Goal: Navigation & Orientation: Understand site structure

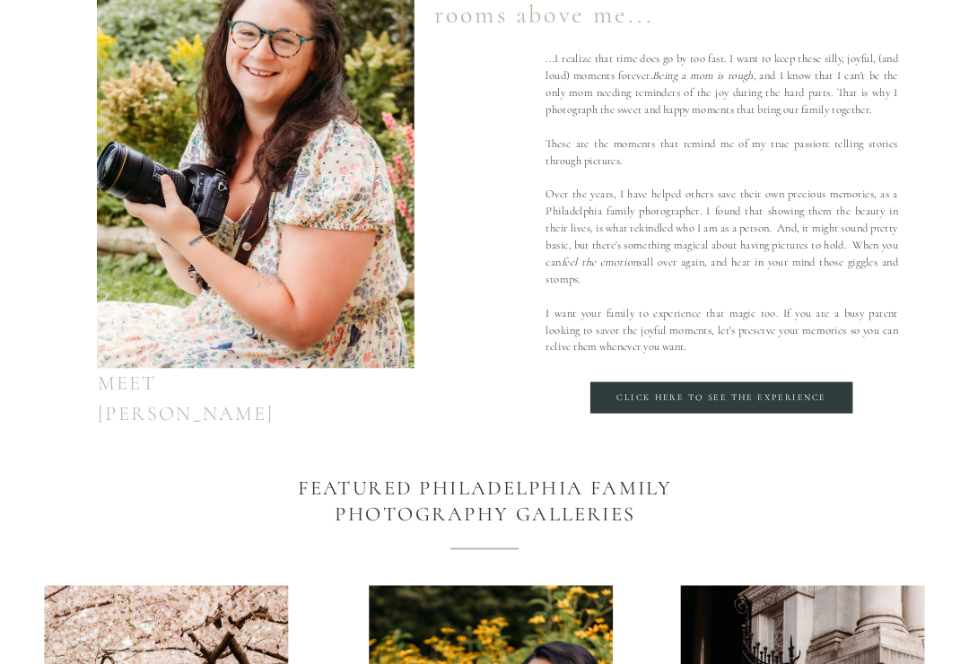
scroll to position [1219, 0]
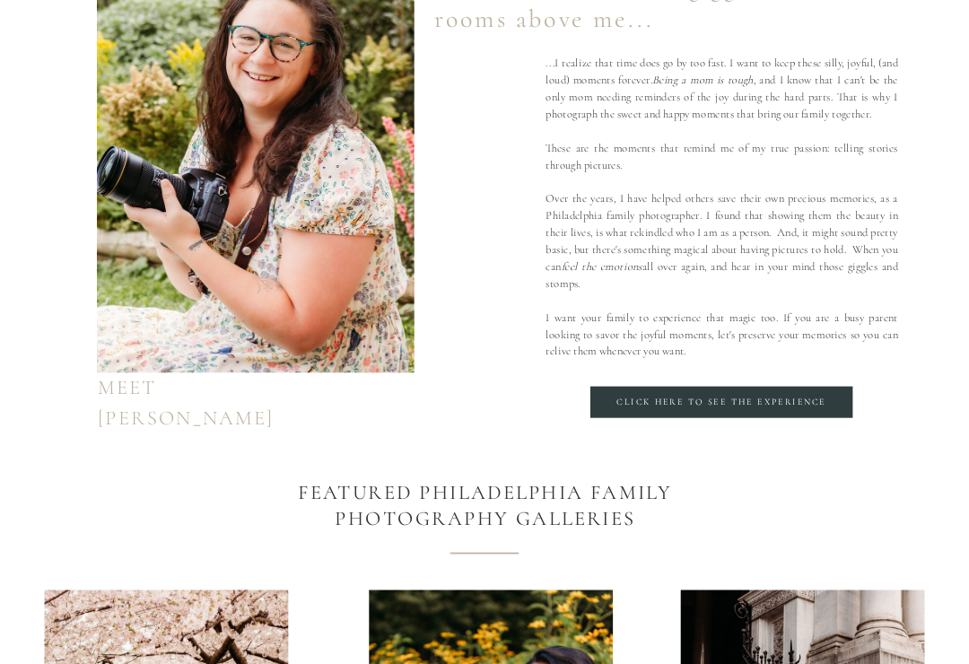
click at [691, 397] on div "Click here to see the Experience" at bounding box center [721, 403] width 225 height 13
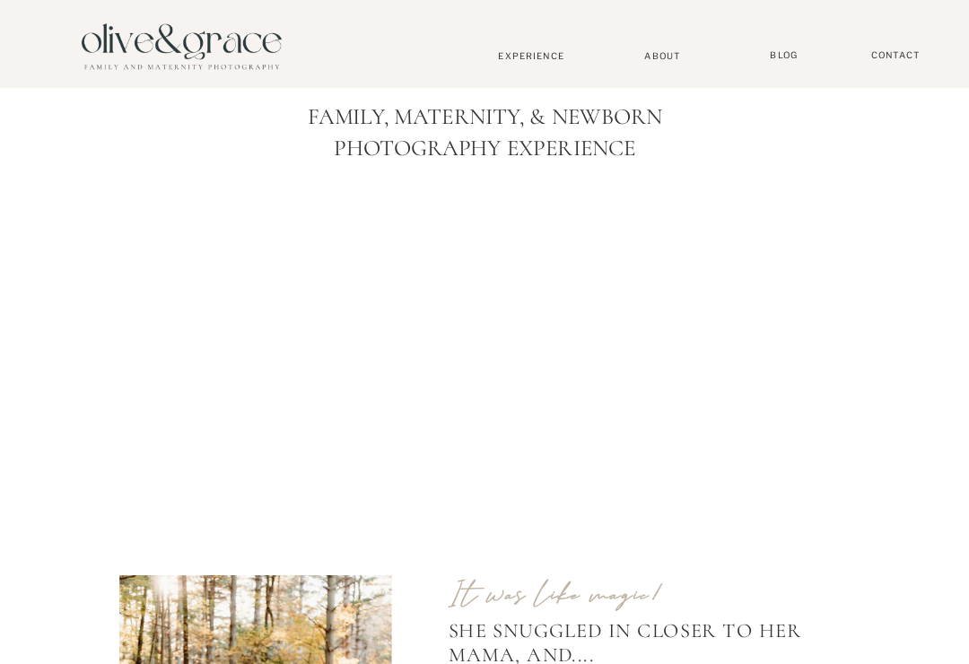
click at [668, 51] on nav "About" at bounding box center [662, 55] width 49 height 11
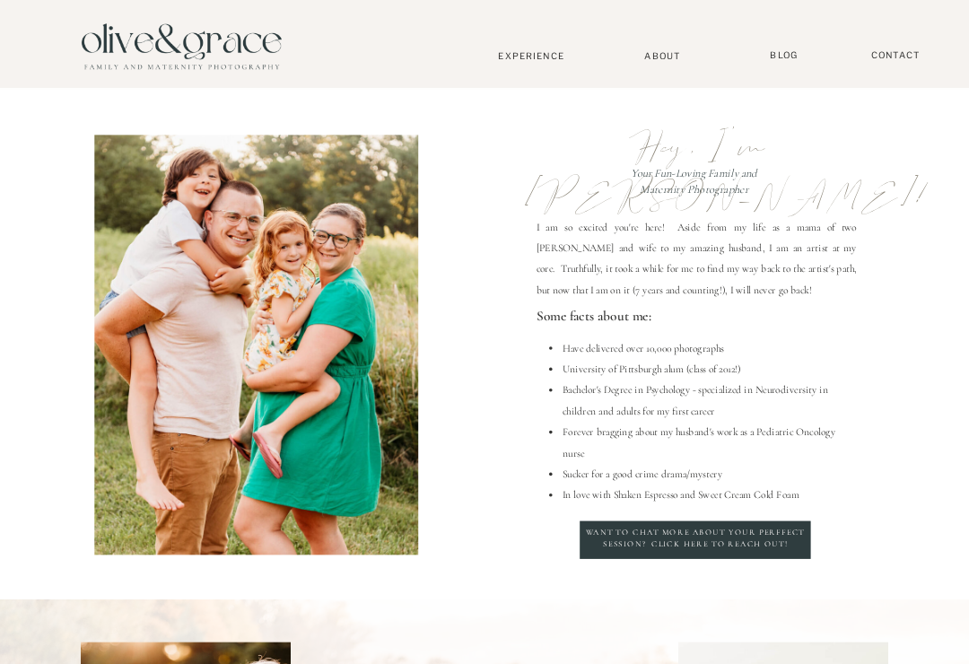
click at [536, 59] on nav "Experience" at bounding box center [531, 56] width 107 height 12
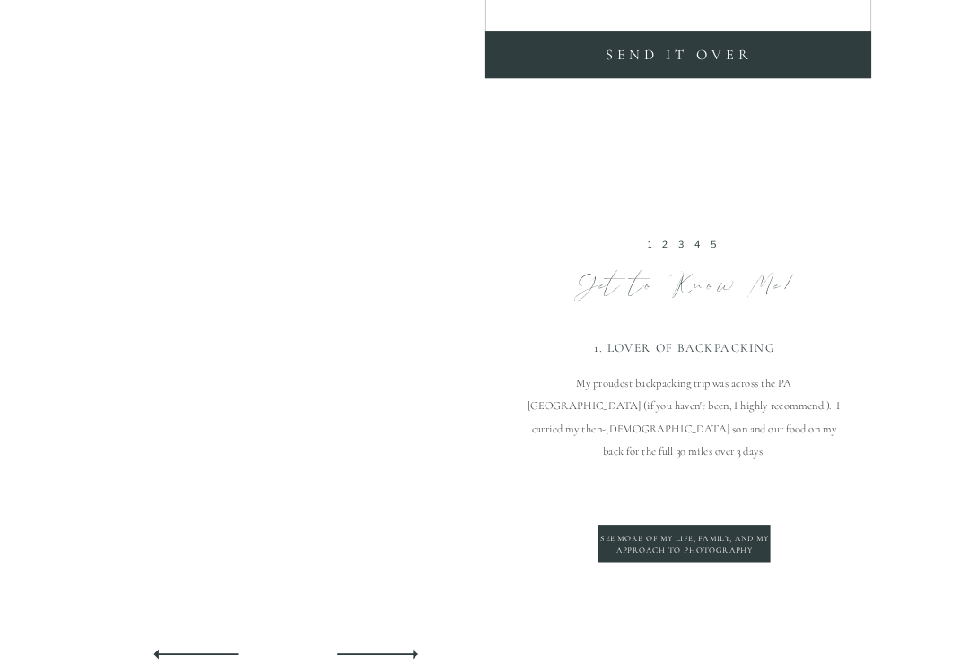
scroll to position [4019, 0]
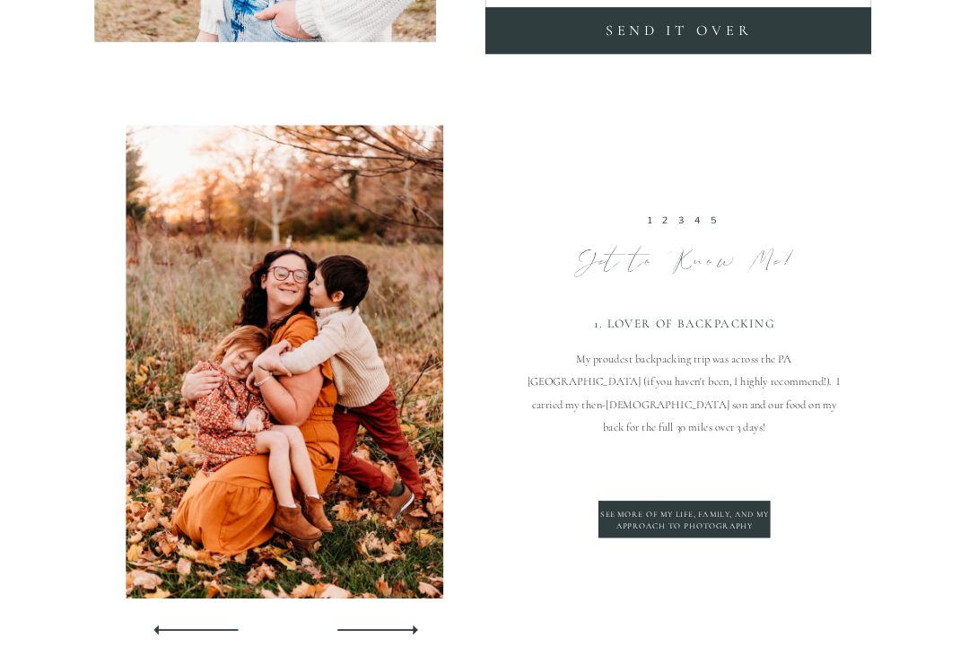
click at [664, 223] on link "2" at bounding box center [667, 220] width 10 height 12
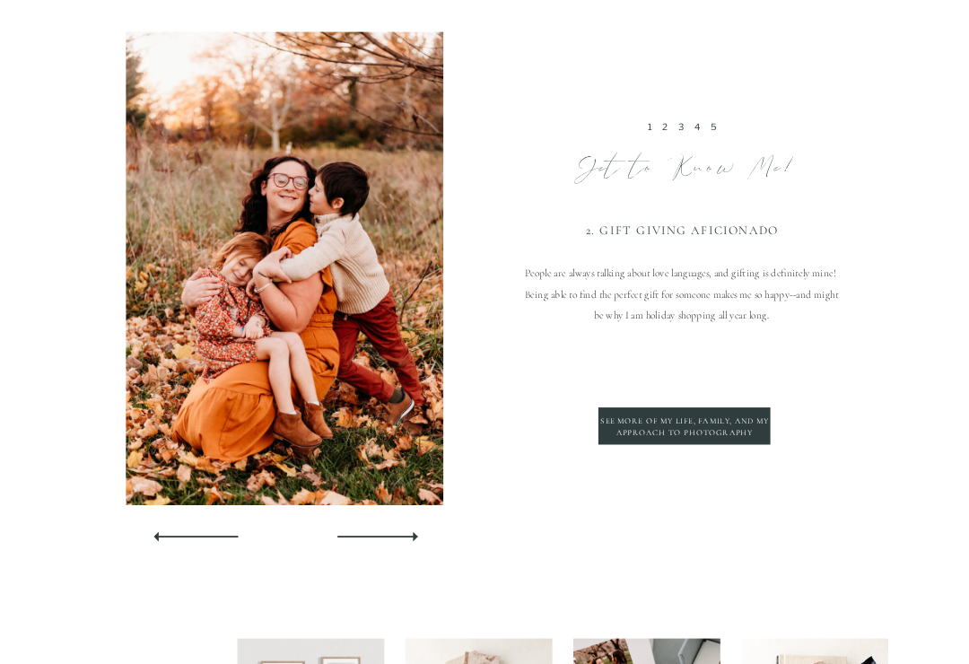
scroll to position [4116, 0]
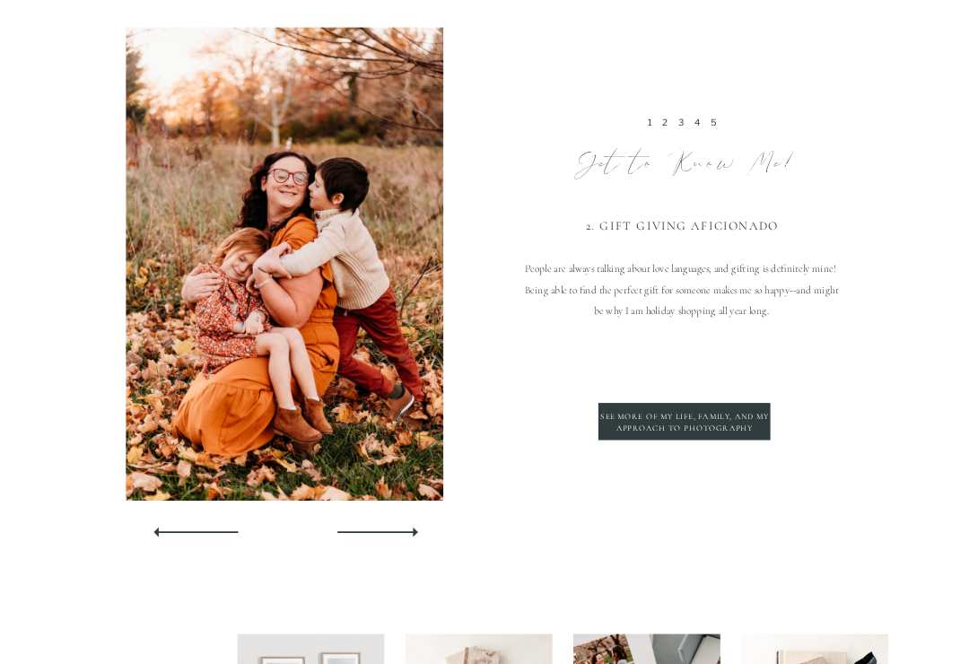
click at [684, 126] on link "3" at bounding box center [683, 123] width 10 height 12
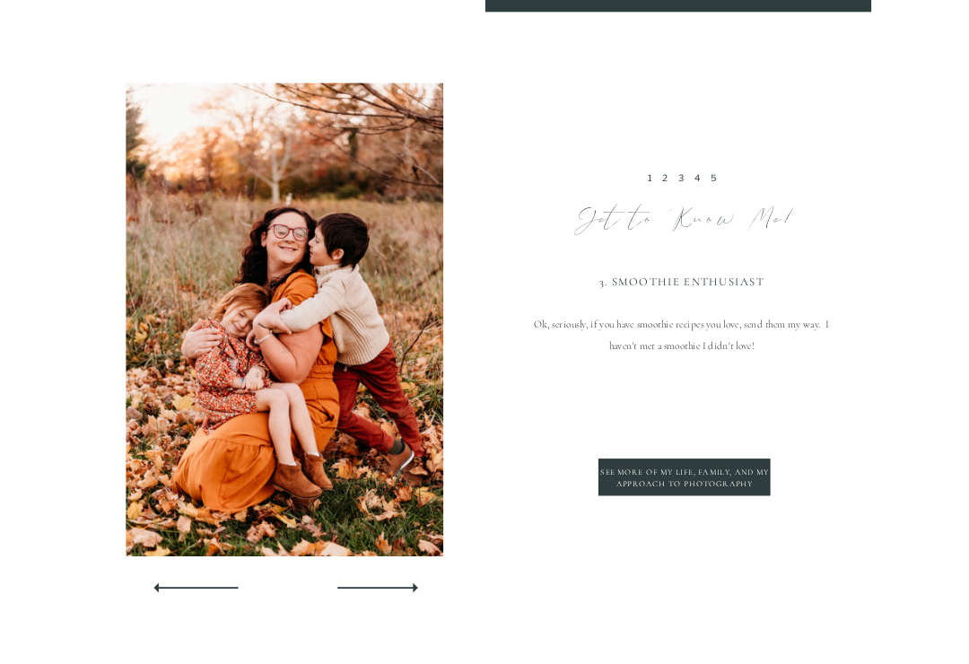
scroll to position [4036, 0]
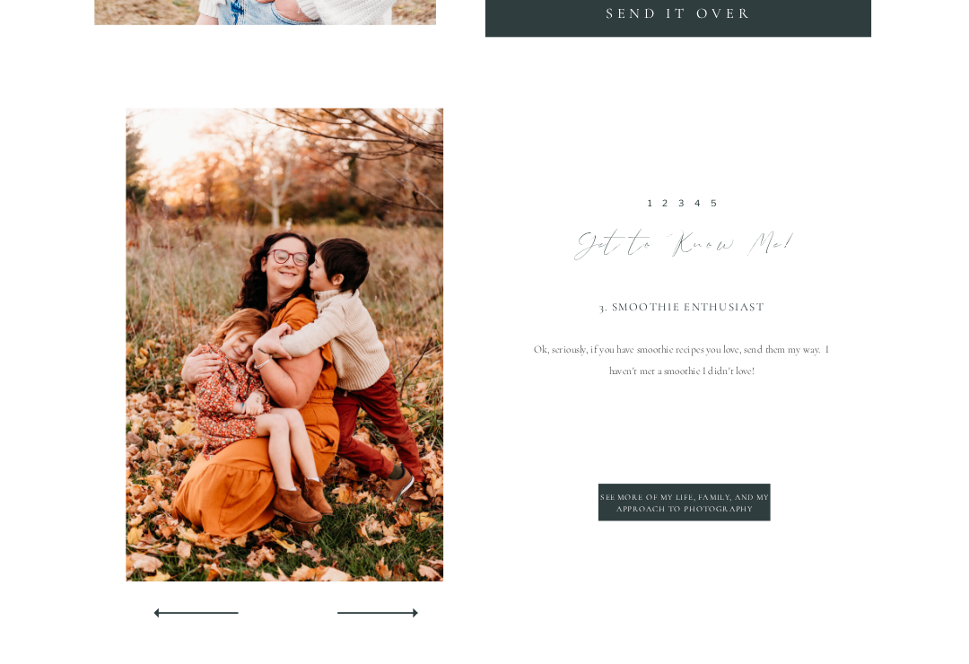
click at [701, 199] on link "4" at bounding box center [699, 203] width 10 height 12
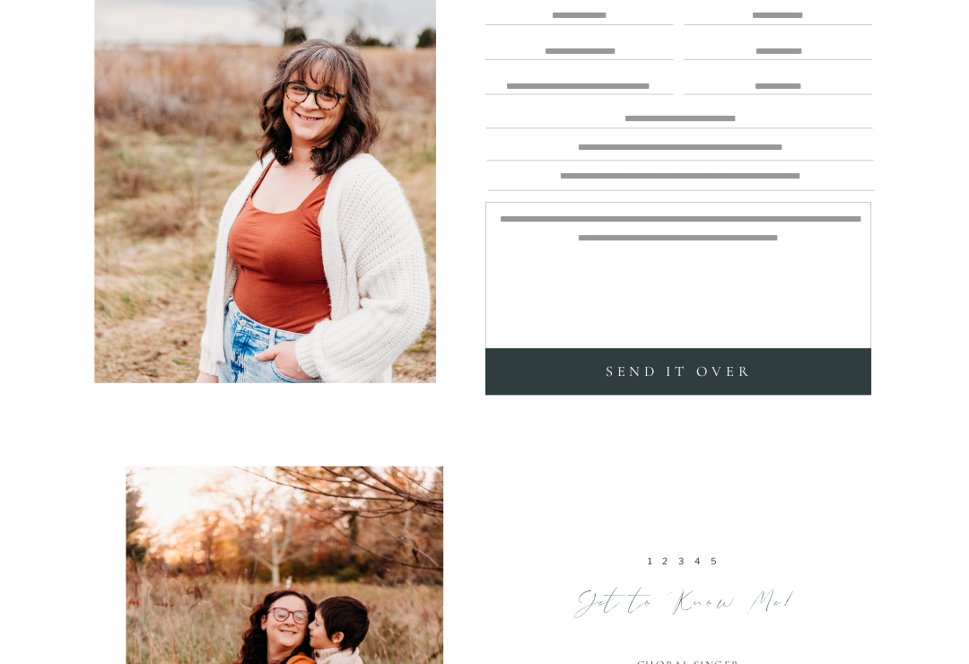
scroll to position [3633, 0]
